Goal: Ask a question

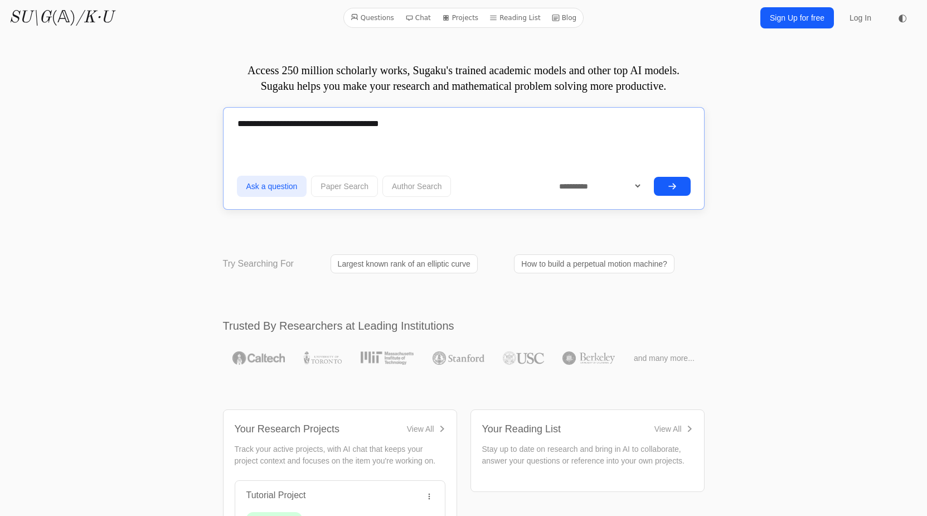
click at [343, 126] on textarea "**********" at bounding box center [464, 123] width 454 height 27
type textarea "**********"
click at [677, 181] on button "submit" at bounding box center [672, 186] width 37 height 19
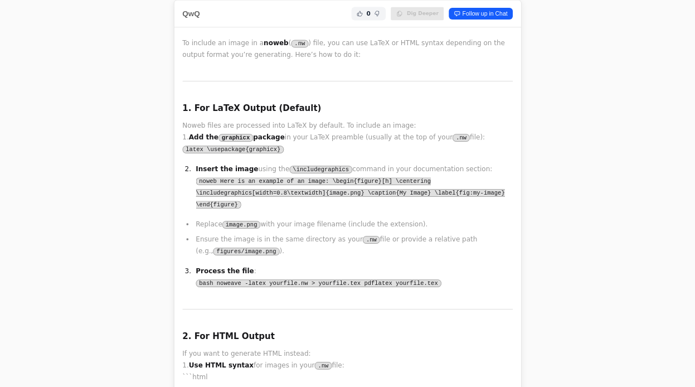
scroll to position [2805, 0]
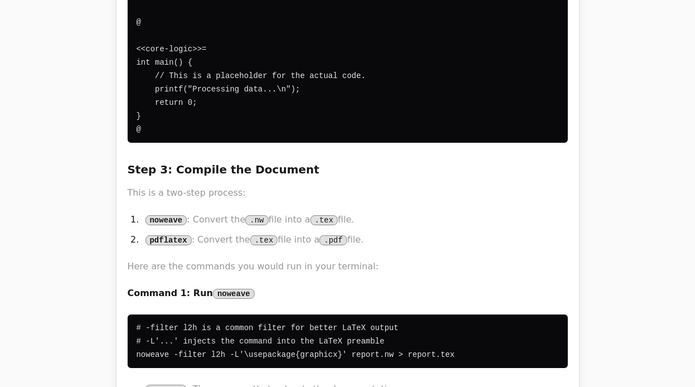
scroll to position [5529, 0]
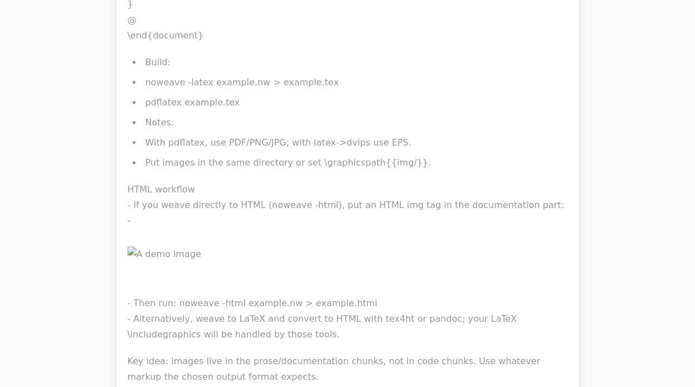
scroll to position [30111, 0]
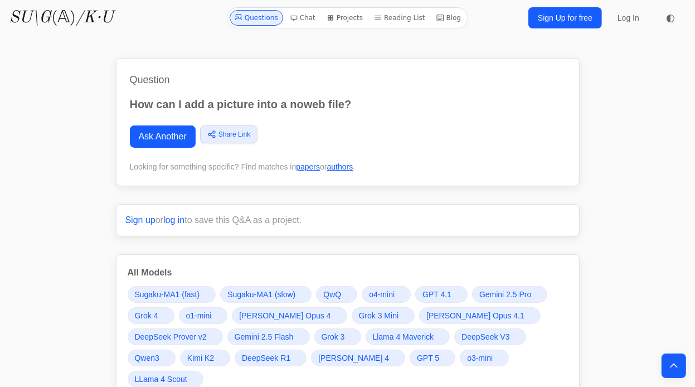
scroll to position [366, 0]
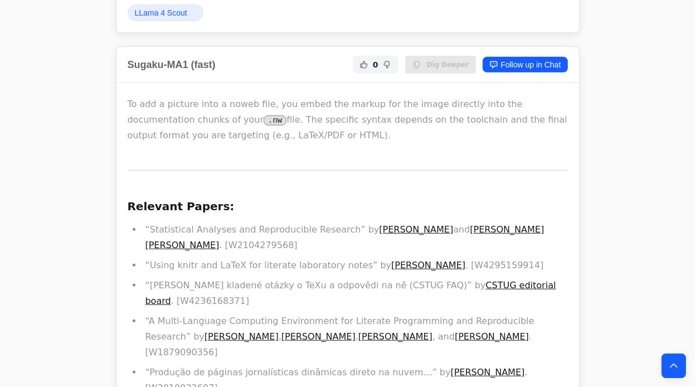
click at [387, 313] on li "“A Multi-Language Computing Environment for Literate Programming and Reproducib…" at bounding box center [355, 336] width 426 height 47
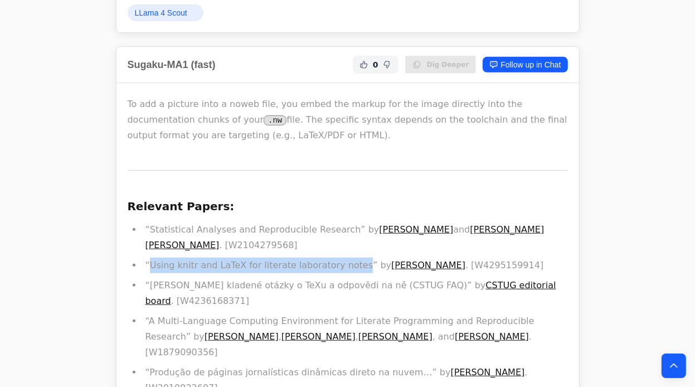
drag, startPoint x: 151, startPoint y: 242, endPoint x: 343, endPoint y: 241, distance: 192.3
click at [343, 258] on li "“Using knitr and LaTeX for literate laboratory notes” by Boris Veytsman . [W429…" at bounding box center [355, 266] width 426 height 16
copy li "Using knitr and LaTeX for literate laboratory notes"
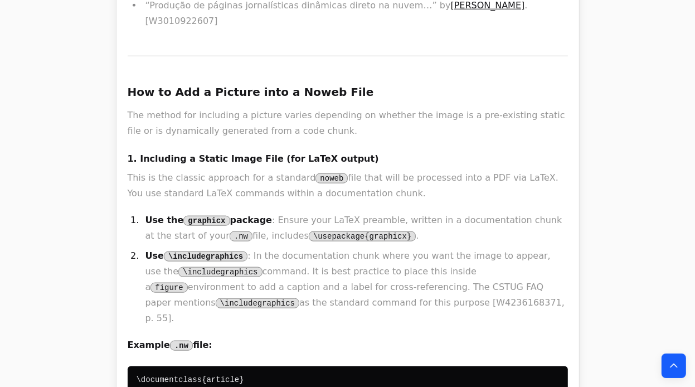
scroll to position [1100, 0]
